Goal: Task Accomplishment & Management: Use online tool/utility

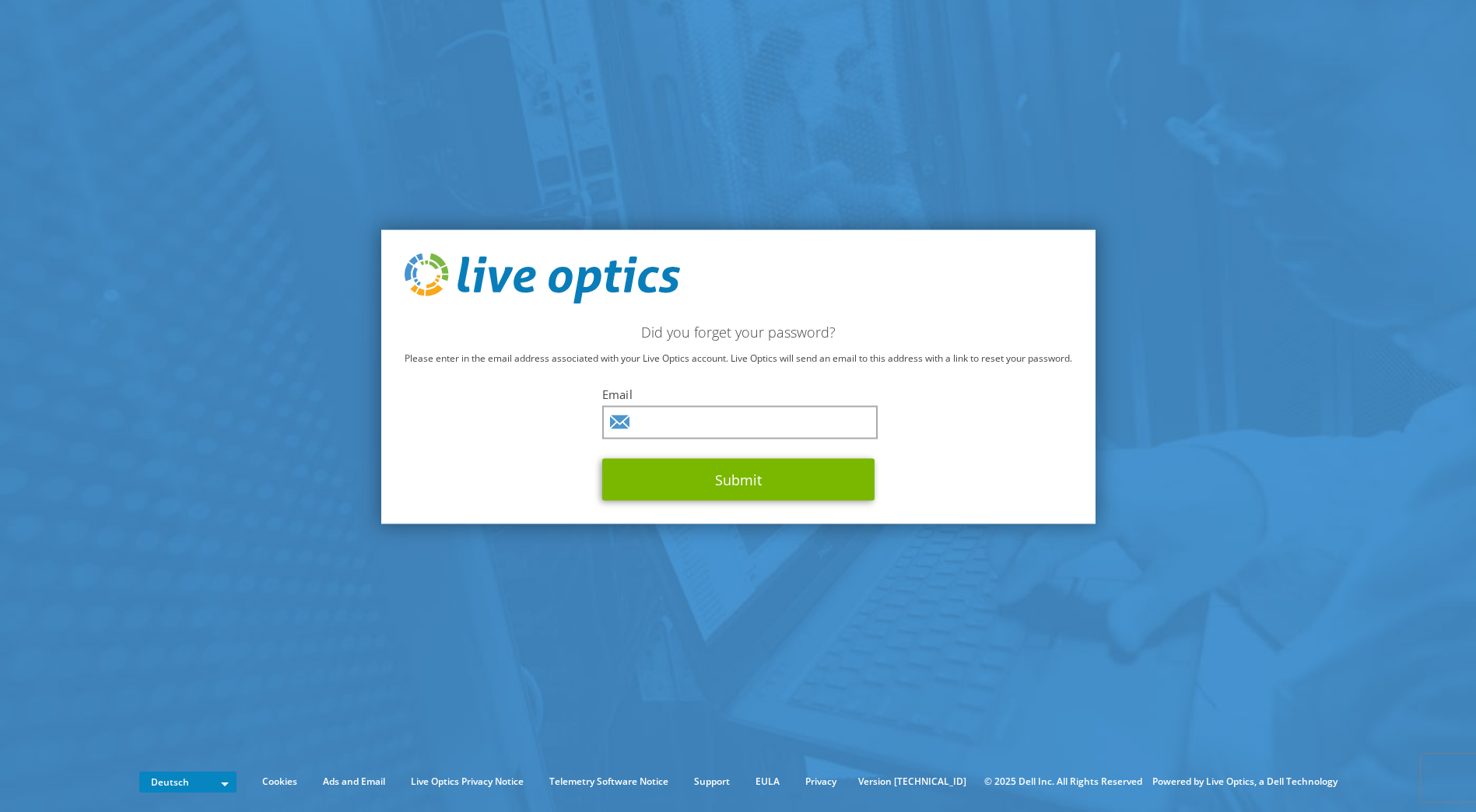
click at [472, 280] on img at bounding box center [542, 278] width 276 height 52
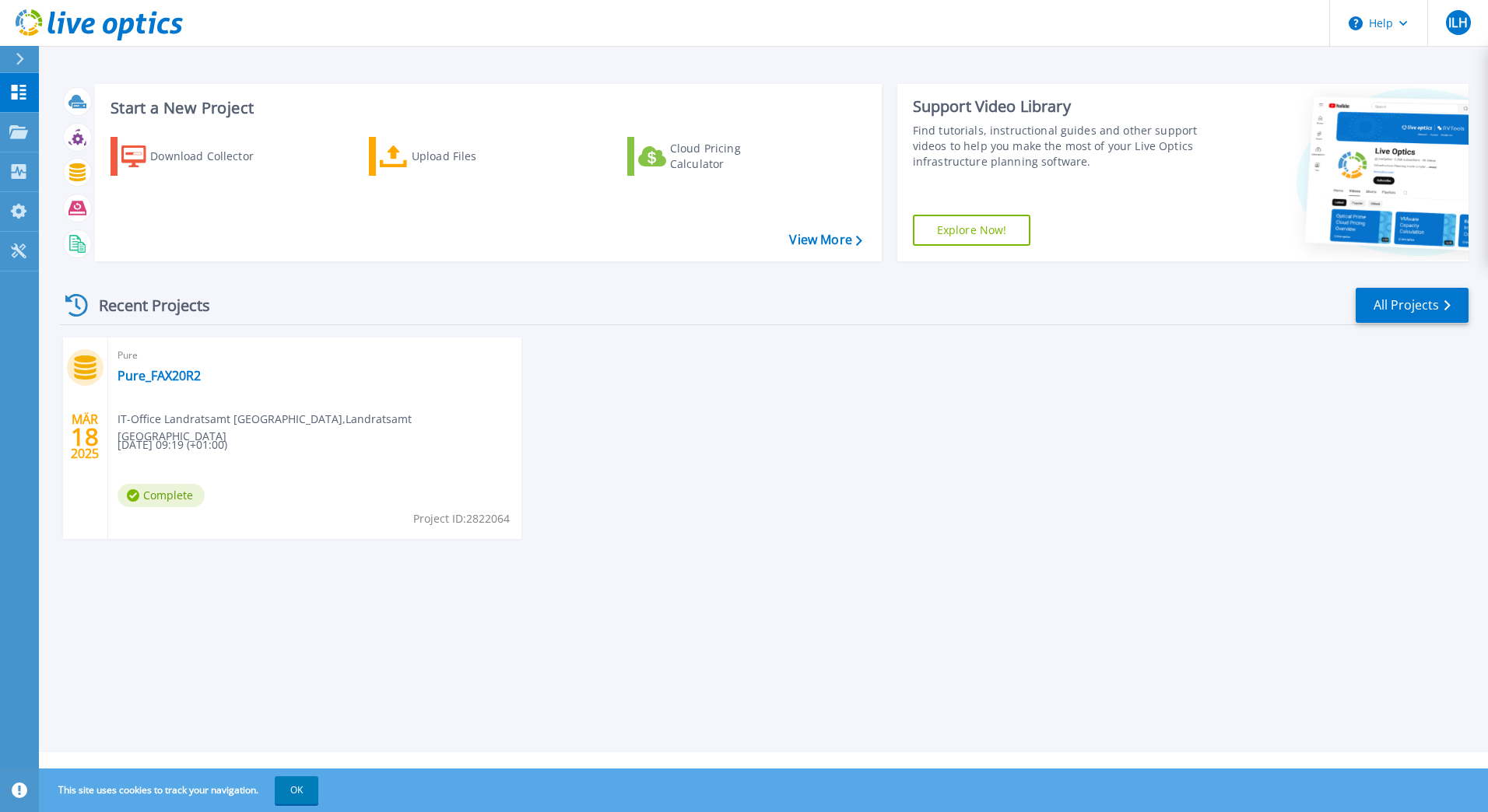
click at [776, 498] on div "MÄR 18 2025 Pure Pure_FAX20R2 IT-Office Landratsamt [GEOGRAPHIC_DATA] , Landrat…" at bounding box center [757, 454] width 1421 height 233
click at [1456, 19] on span "ILH" at bounding box center [1458, 23] width 19 height 13
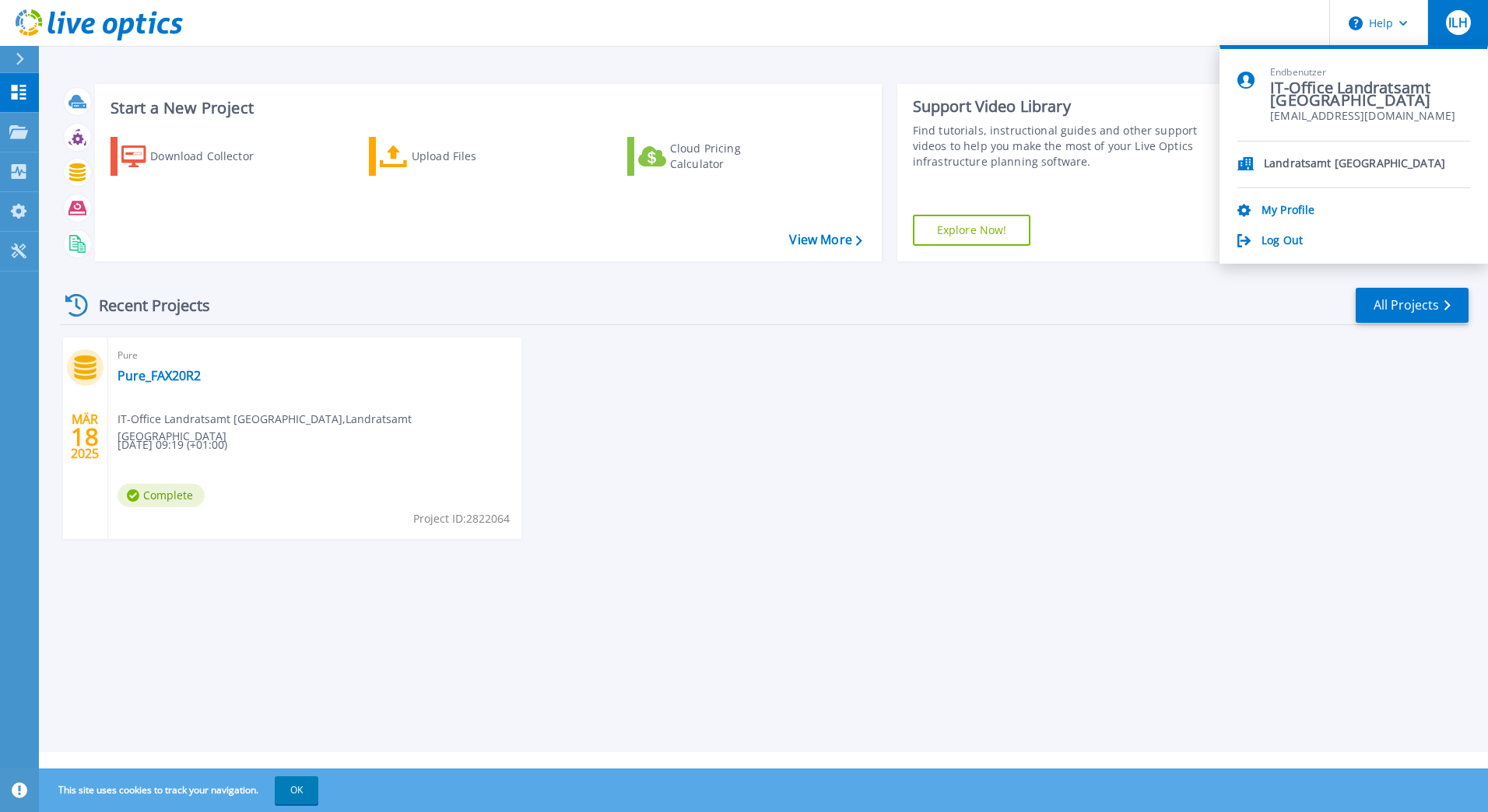
click at [989, 426] on div "MÄR 18 2025 Pure Pure_FAX20R2 IT-Office Landratsamt [GEOGRAPHIC_DATA] , Landrat…" at bounding box center [757, 454] width 1421 height 233
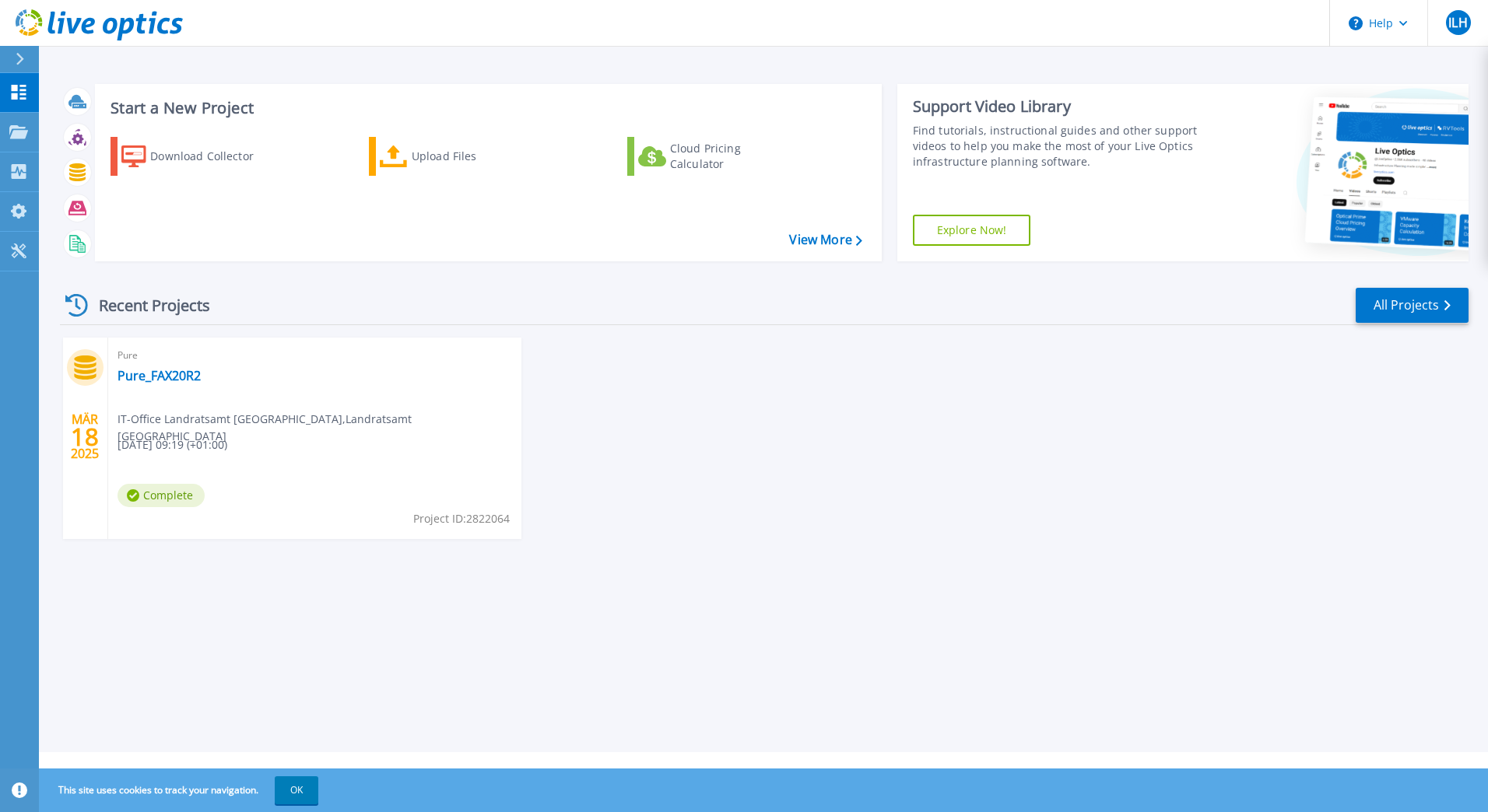
click at [828, 492] on div "MÄR 18 2025 Pure Pure_FAX20R2 IT-Office Landratsamt [GEOGRAPHIC_DATA] , Landrat…" at bounding box center [757, 454] width 1421 height 233
